Goal: Navigation & Orientation: Find specific page/section

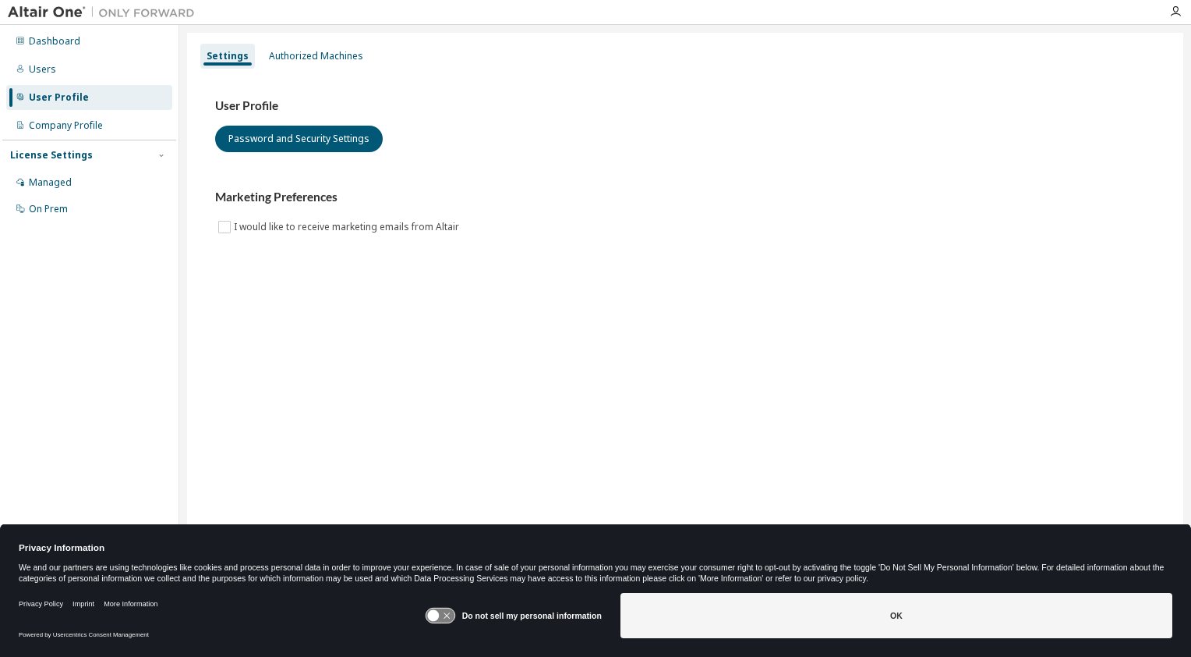
click at [34, 70] on div "Users" at bounding box center [42, 69] width 27 height 12
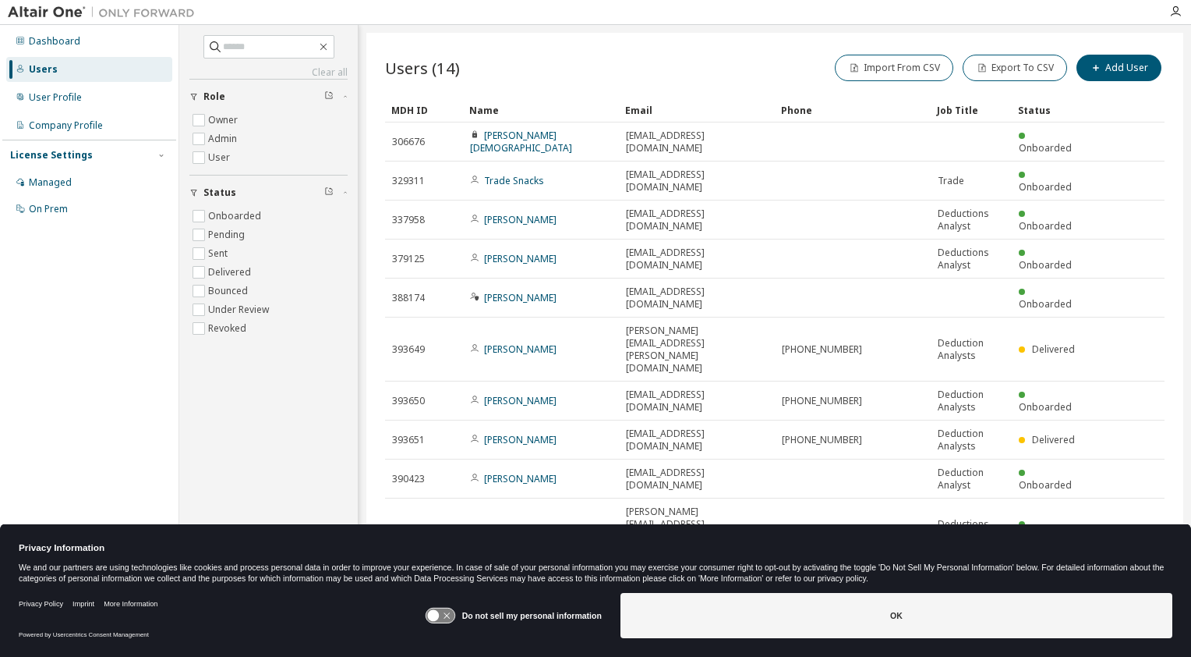
click at [530, 213] on link "[PERSON_NAME]" at bounding box center [520, 219] width 73 height 13
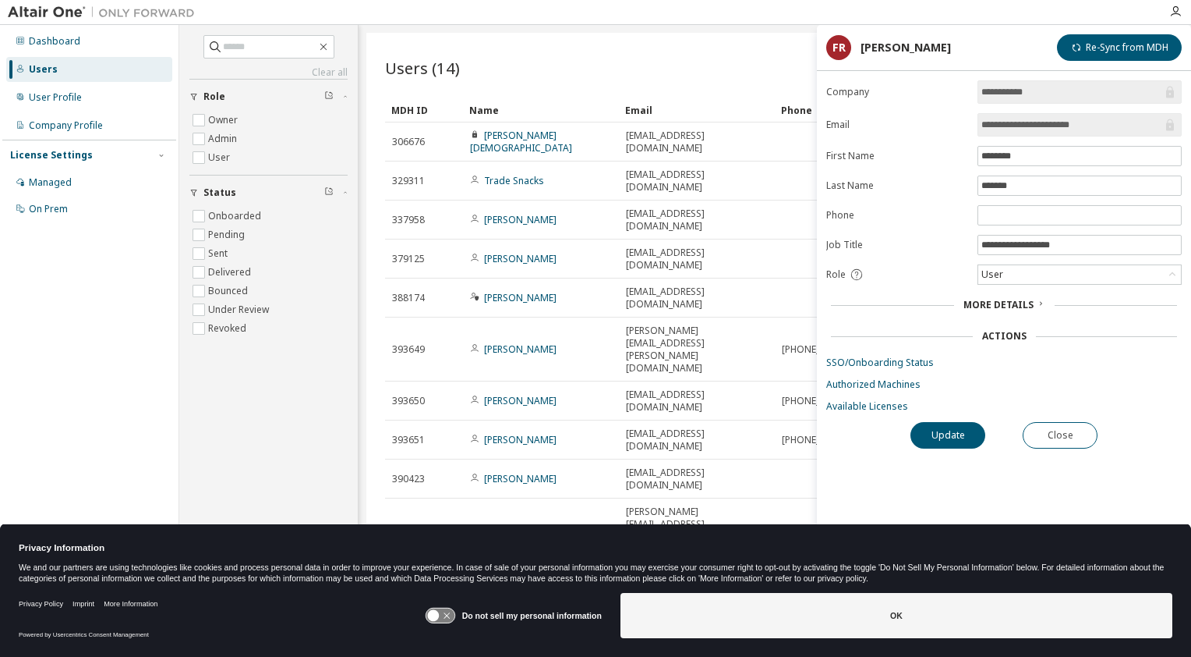
click at [1021, 301] on span "More Details" at bounding box center [999, 304] width 70 height 13
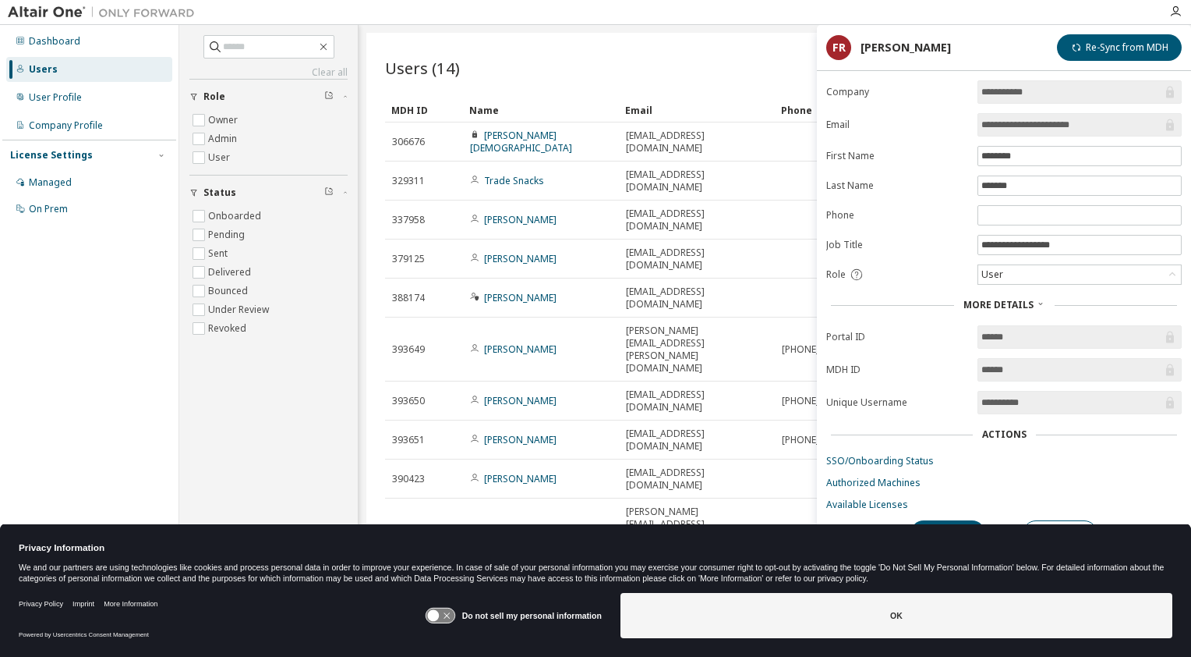
click at [501, 174] on link "Trade Snacks" at bounding box center [514, 180] width 60 height 13
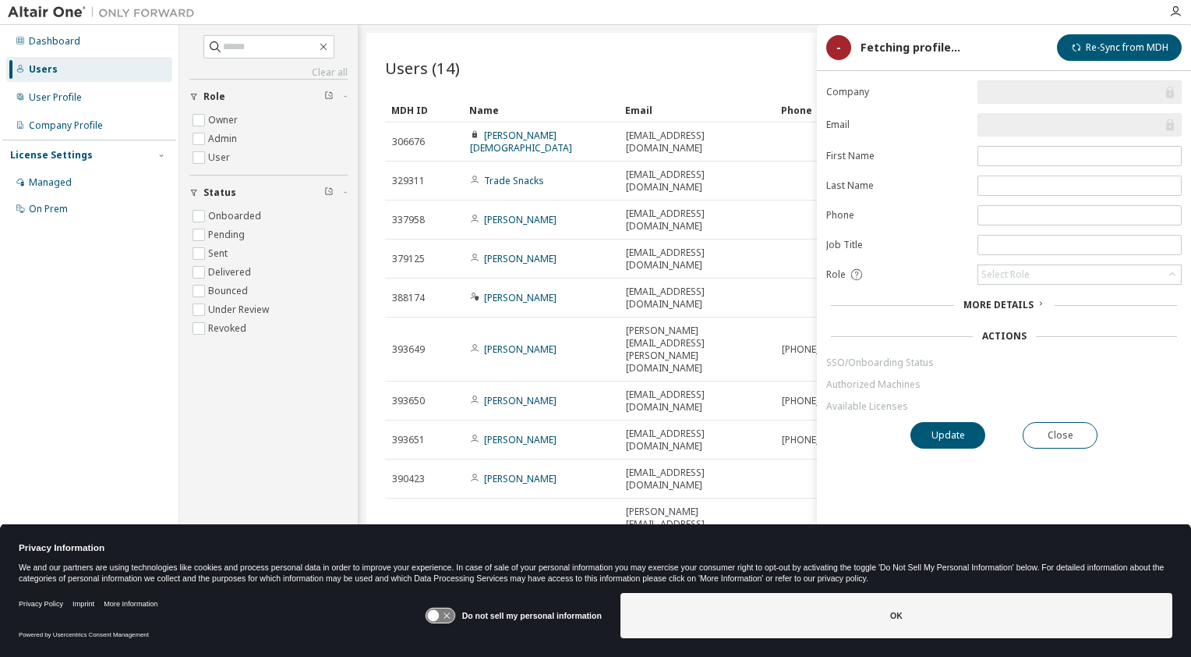
click at [504, 140] on link "[PERSON_NAME][DEMOGRAPHIC_DATA]" at bounding box center [521, 142] width 102 height 26
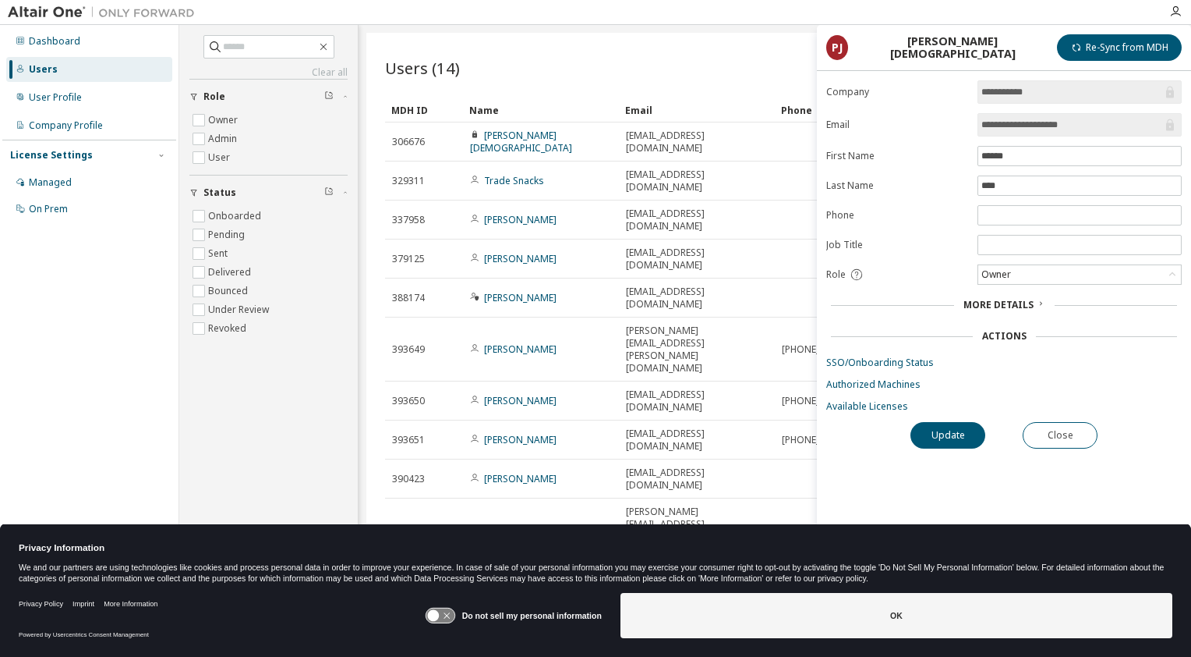
click at [519, 342] on link "[PERSON_NAME]" at bounding box center [520, 348] width 73 height 13
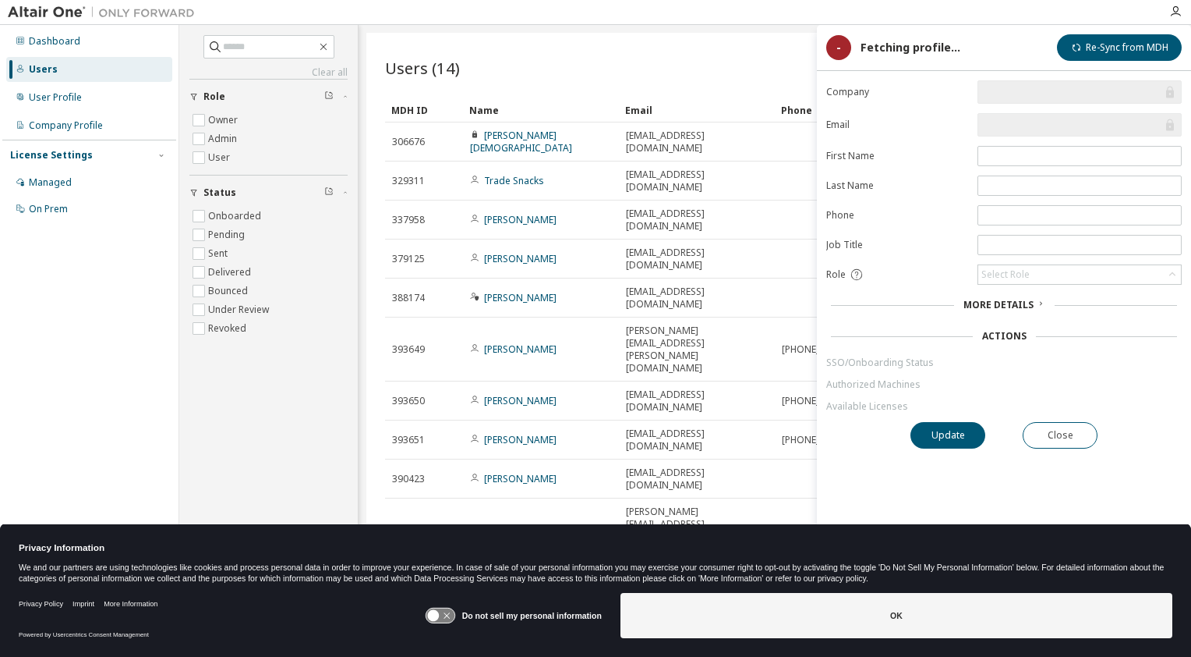
click at [538, 342] on link "[PERSON_NAME]" at bounding box center [520, 348] width 73 height 13
click at [1018, 302] on span "More Details" at bounding box center [999, 304] width 70 height 13
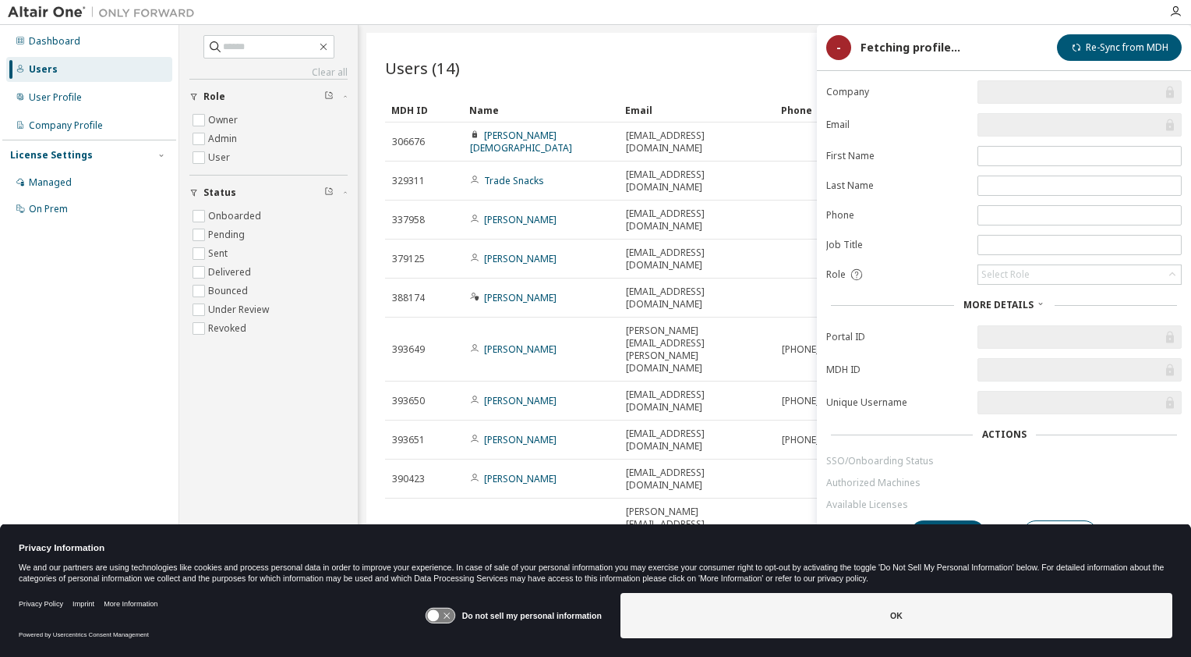
click at [505, 394] on link "[PERSON_NAME]" at bounding box center [520, 400] width 73 height 13
drag, startPoint x: 505, startPoint y: 343, endPoint x: 513, endPoint y: 341, distance: 8.1
click at [513, 394] on link "[PERSON_NAME]" at bounding box center [520, 400] width 73 height 13
click at [505, 420] on td "[PERSON_NAME]" at bounding box center [541, 439] width 156 height 39
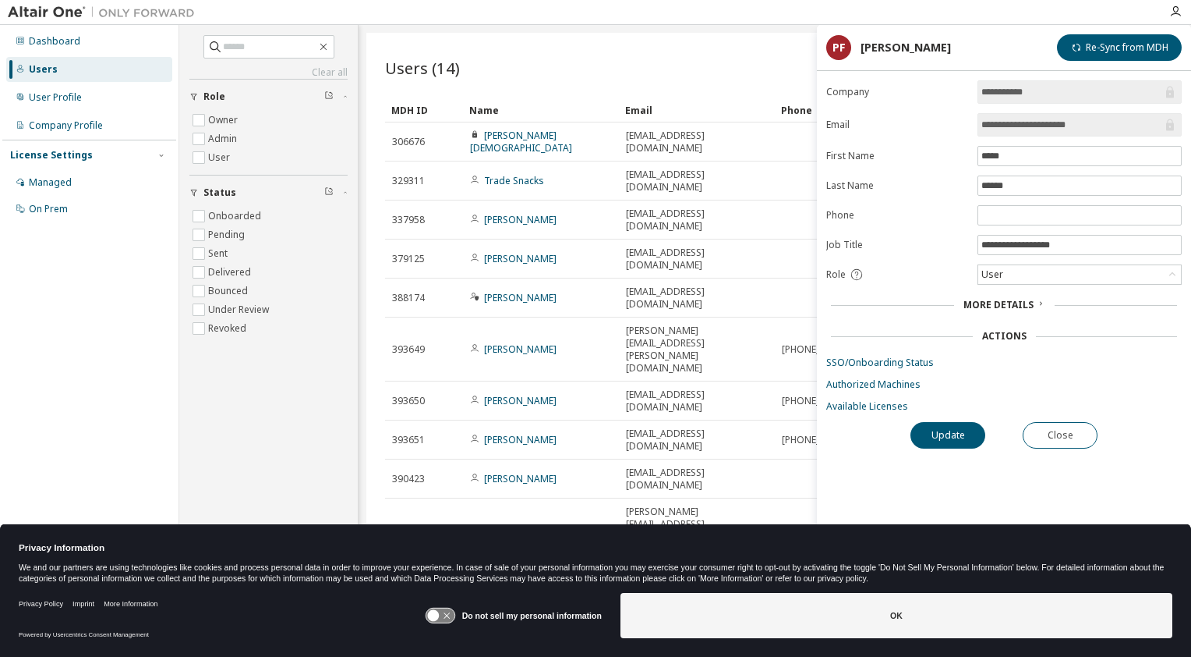
click at [511, 433] on link "[PERSON_NAME]" at bounding box center [520, 439] width 73 height 13
click at [954, 388] on form "Company Email First Name Last Name Phone Job Title Role Select Role More Detail…" at bounding box center [1005, 246] width 356 height 332
click at [1006, 302] on span "More Details" at bounding box center [999, 304] width 70 height 13
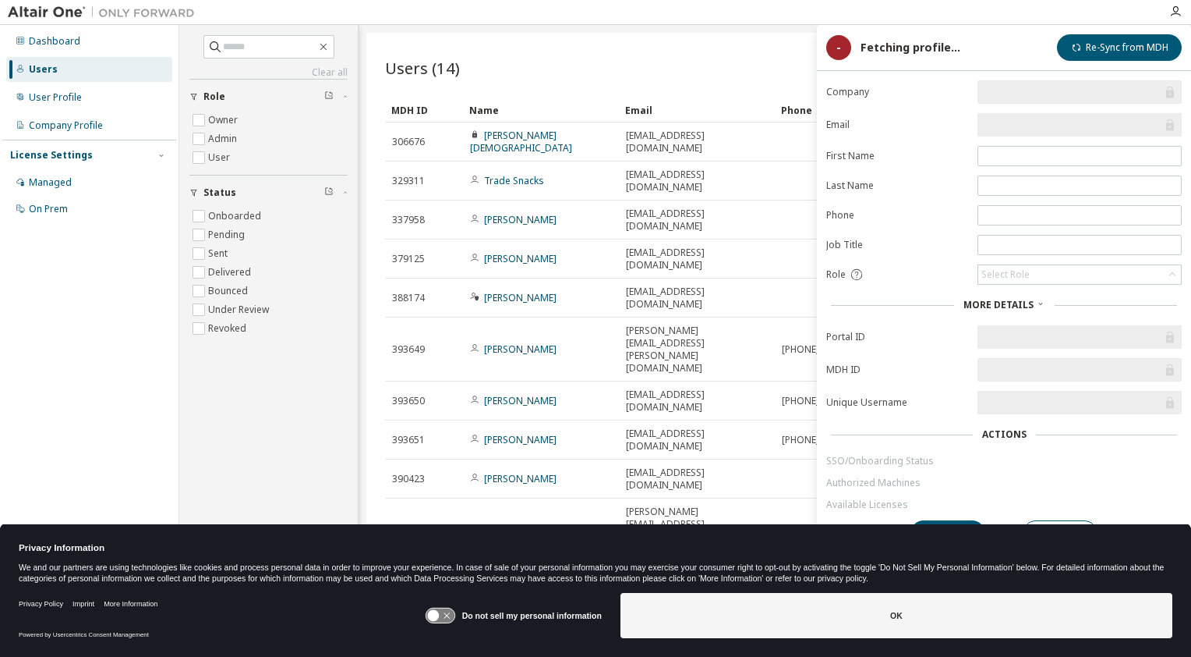
click at [522, 472] on link "[PERSON_NAME]" at bounding box center [520, 478] width 73 height 13
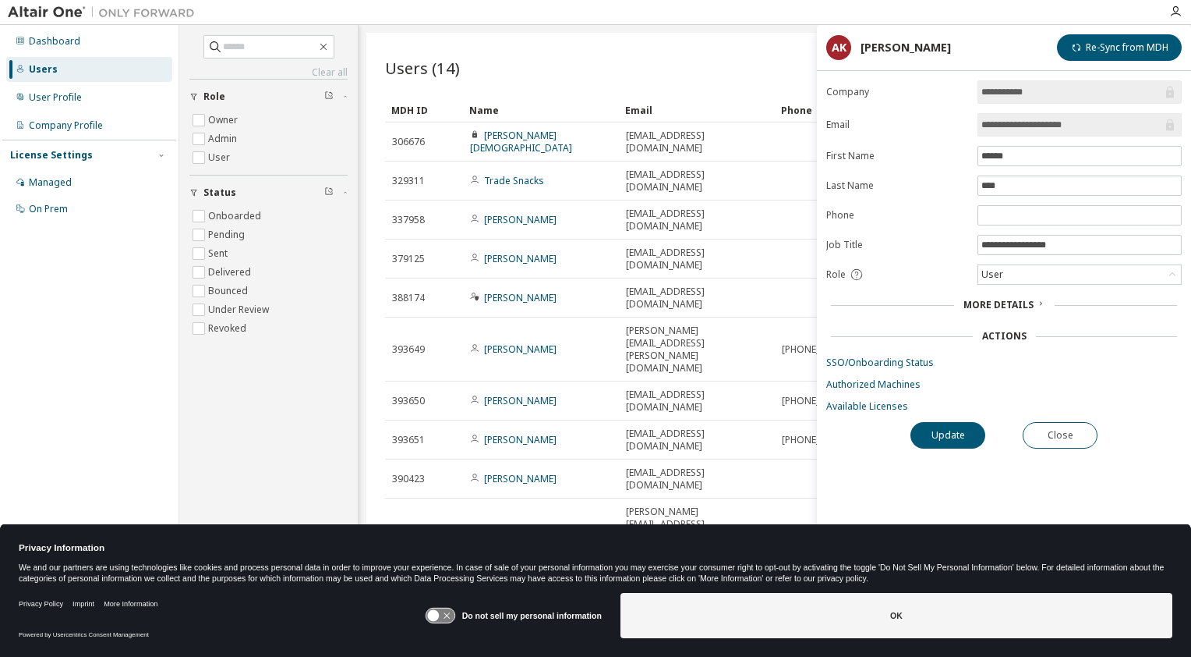
click at [512, 523] on link "[PERSON_NAME]" at bounding box center [520, 529] width 73 height 13
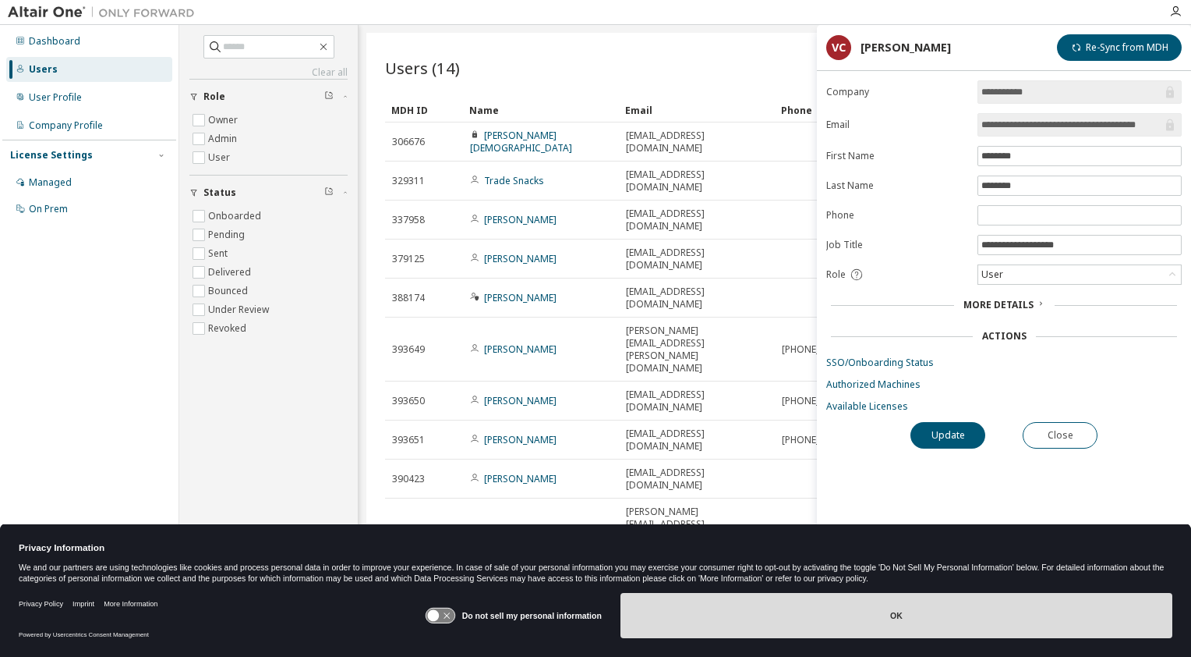
click at [881, 614] on button "OK" at bounding box center [897, 615] width 552 height 45
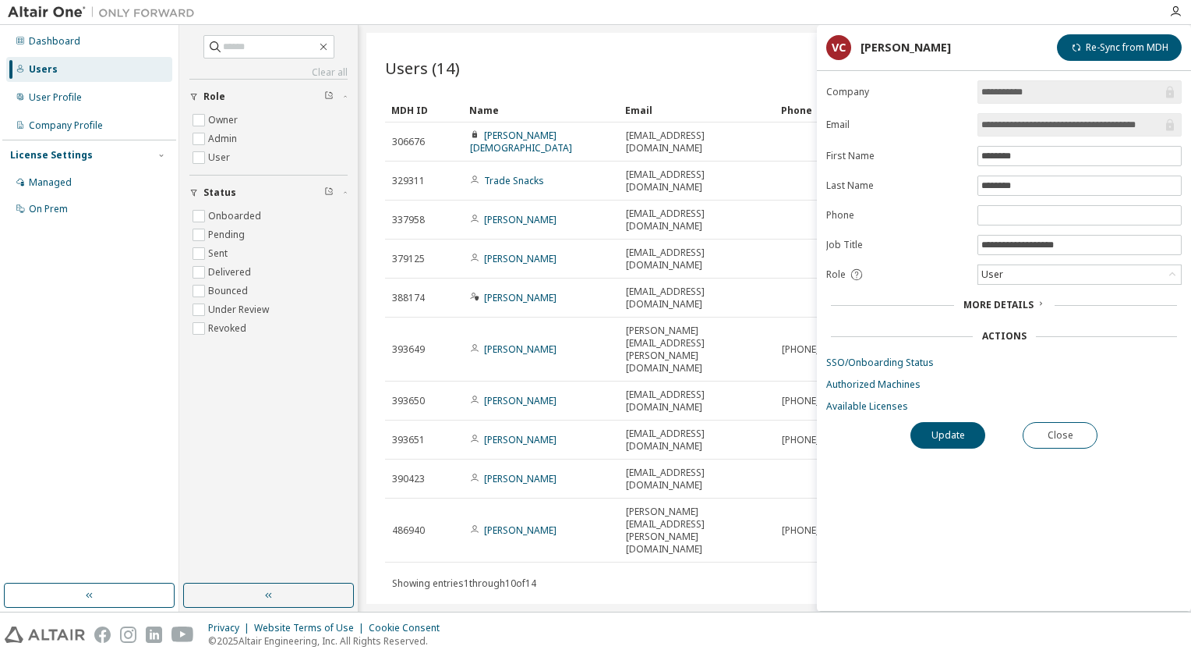
click at [516, 174] on link "Trade Snacks" at bounding box center [514, 180] width 60 height 13
click at [709, 516] on div "Users (14) Import From CSV Export To CSV Add User Clear Load Save Save As Field…" at bounding box center [774, 318] width 817 height 571
drag, startPoint x: 429, startPoint y: 610, endPoint x: 440, endPoint y: 610, distance: 10.9
click at [438, 610] on div "Clear all Status Onboarded Pending Sent Delivered Bounced Under Review Revoked …" at bounding box center [685, 318] width 1012 height 586
click at [462, 578] on div "Users (14) Import From CSV Export To CSV Add User Clear Load Save Save As Field…" at bounding box center [774, 318] width 817 height 571
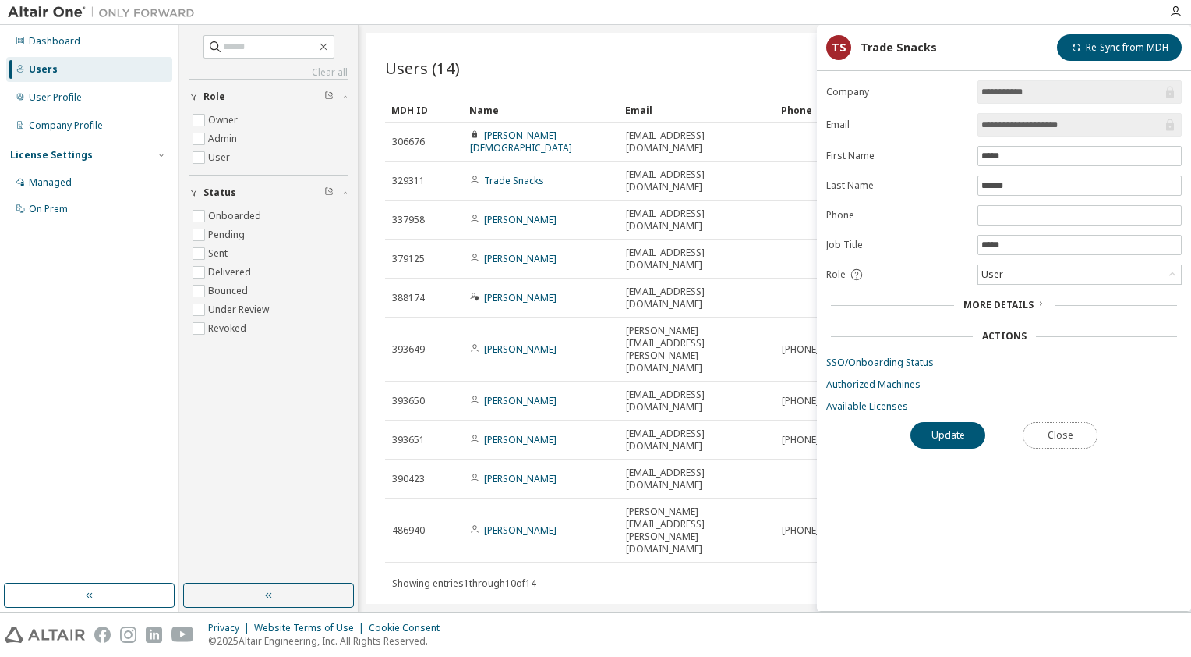
click at [1046, 430] on button "Close" at bounding box center [1060, 435] width 75 height 27
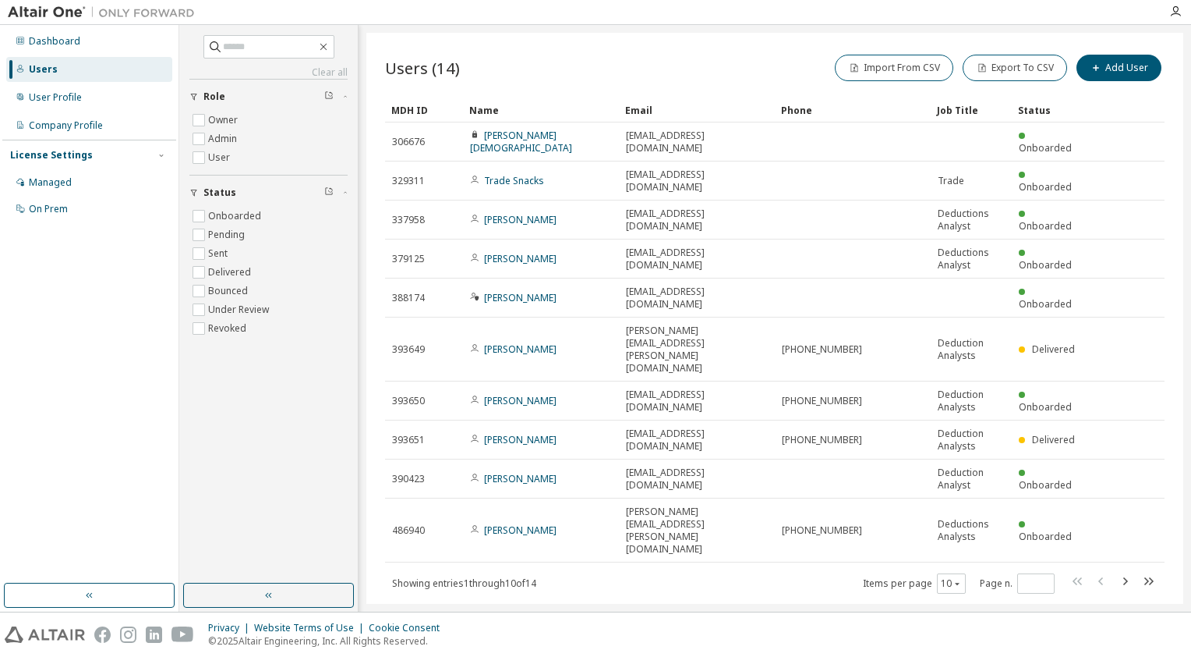
click at [1126, 572] on icon "button" at bounding box center [1125, 581] width 19 height 19
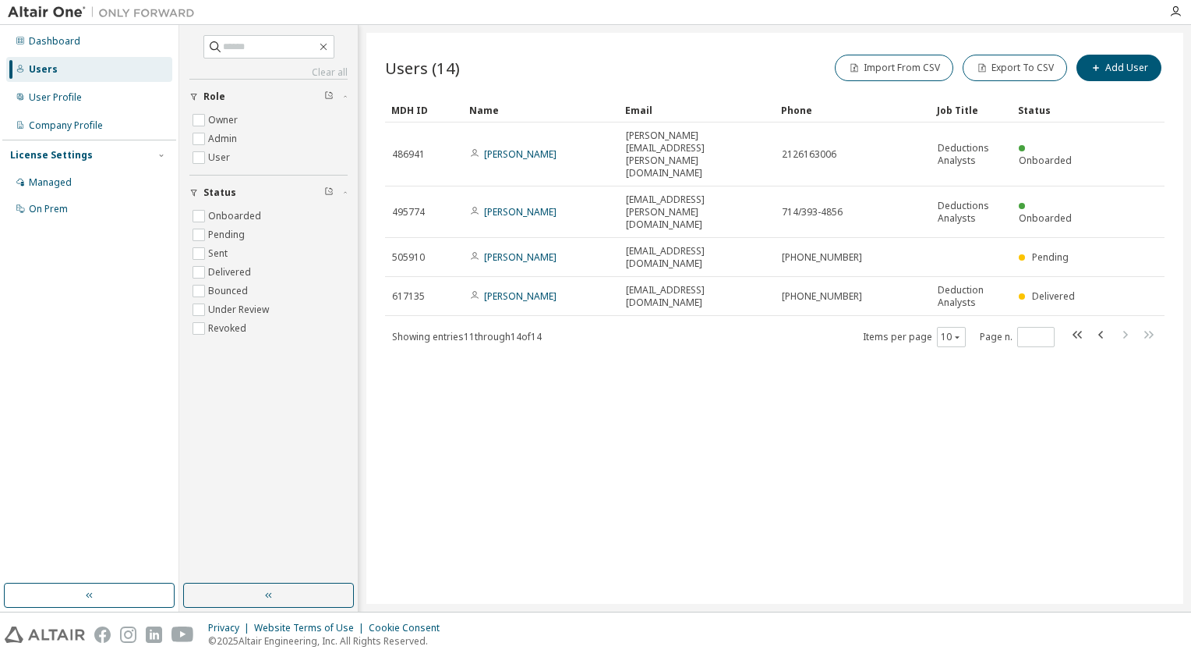
click at [543, 289] on link "[PERSON_NAME]" at bounding box center [520, 295] width 73 height 13
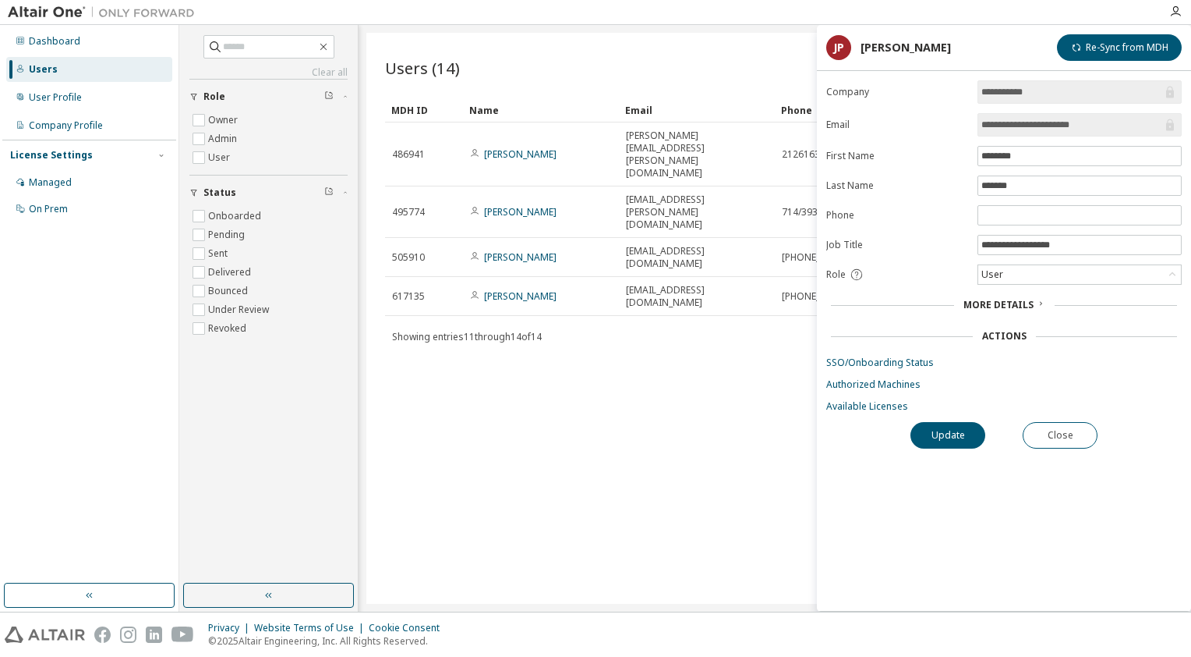
click at [517, 250] on link "[PERSON_NAME]" at bounding box center [520, 256] width 73 height 13
click at [512, 205] on link "[PERSON_NAME]" at bounding box center [520, 211] width 73 height 13
click at [507, 147] on link "[PERSON_NAME]" at bounding box center [520, 153] width 73 height 13
click at [1078, 435] on button "Close" at bounding box center [1060, 435] width 75 height 27
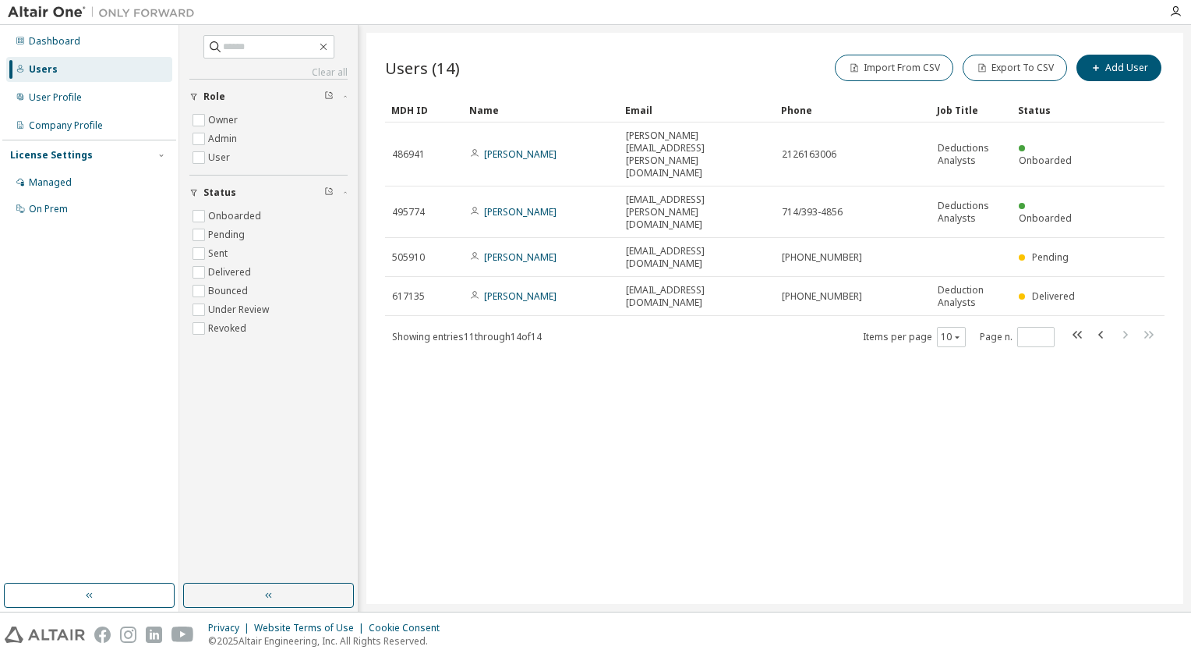
click at [1100, 331] on icon "button" at bounding box center [1101, 335] width 5 height 8
type input "*"
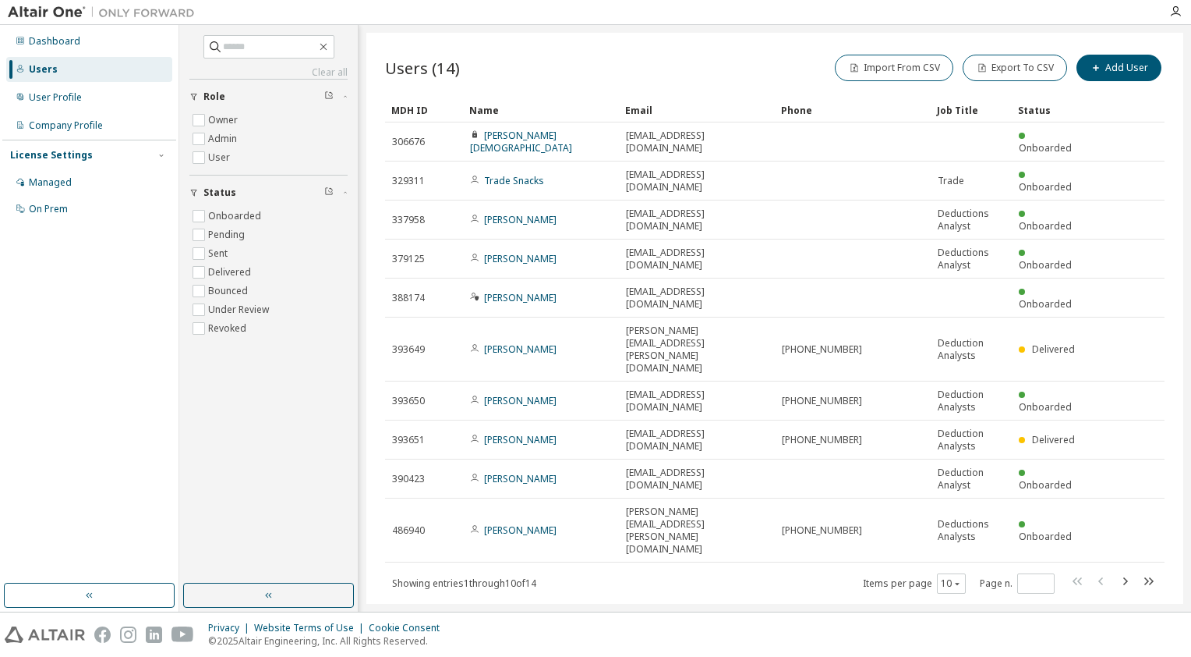
click at [674, 139] on span "[EMAIL_ADDRESS][DOMAIN_NAME]" at bounding box center [697, 141] width 142 height 25
click at [507, 135] on link "[PERSON_NAME][DEMOGRAPHIC_DATA]" at bounding box center [521, 142] width 102 height 26
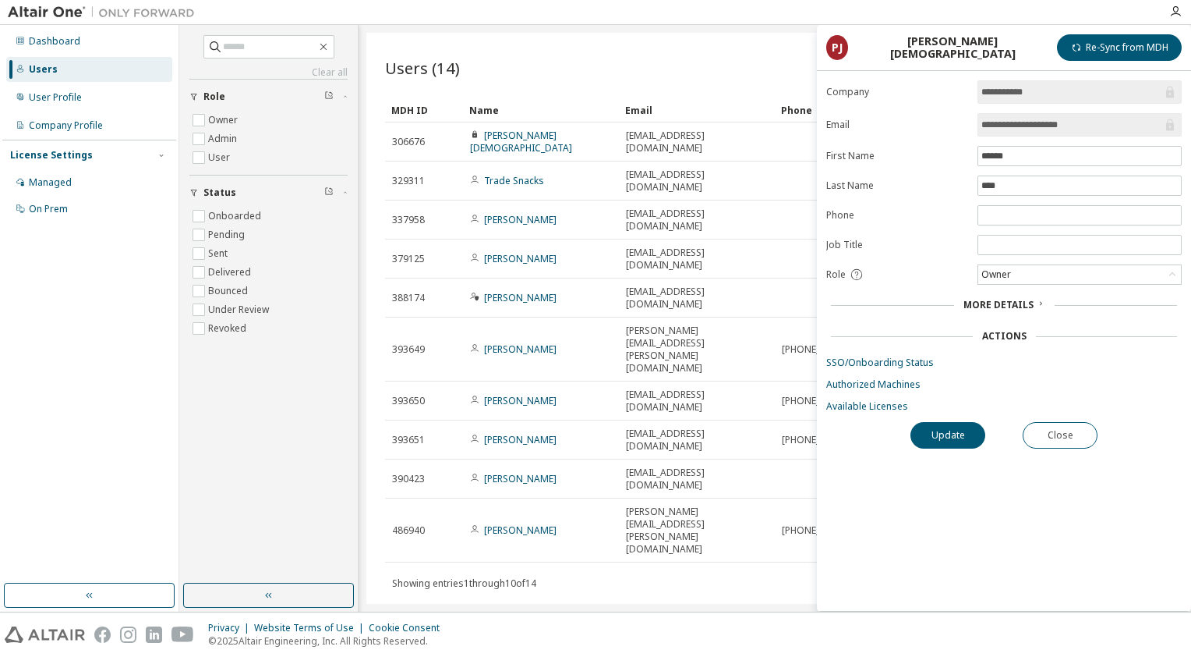
click at [62, 101] on div "User Profile" at bounding box center [55, 97] width 53 height 12
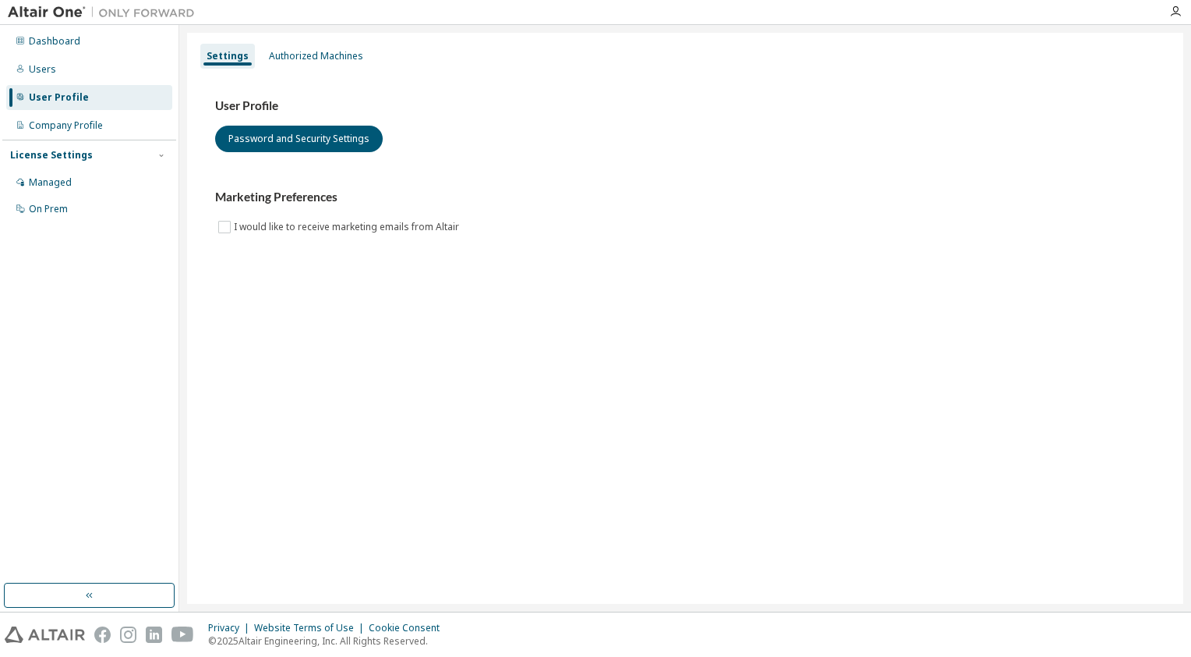
click at [59, 124] on div "Company Profile" at bounding box center [66, 125] width 74 height 12
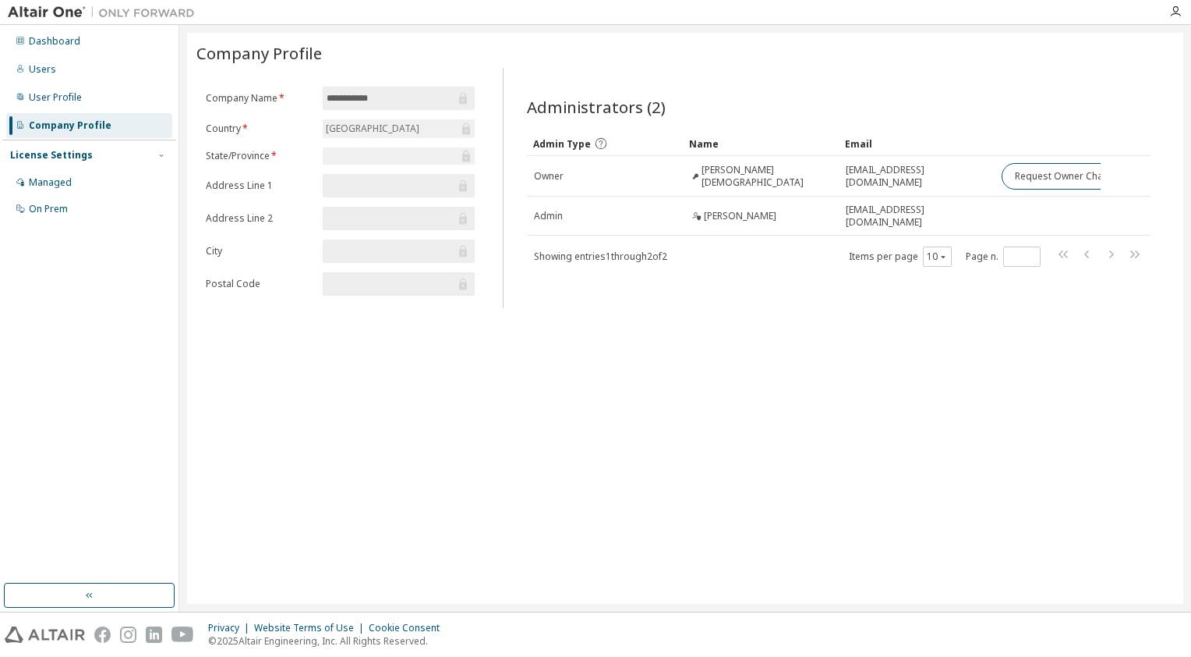
click at [738, 179] on span "[PERSON_NAME][DEMOGRAPHIC_DATA]" at bounding box center [767, 176] width 130 height 25
click at [55, 41] on div "Dashboard" at bounding box center [54, 41] width 51 height 12
